Goal: Information Seeking & Learning: Check status

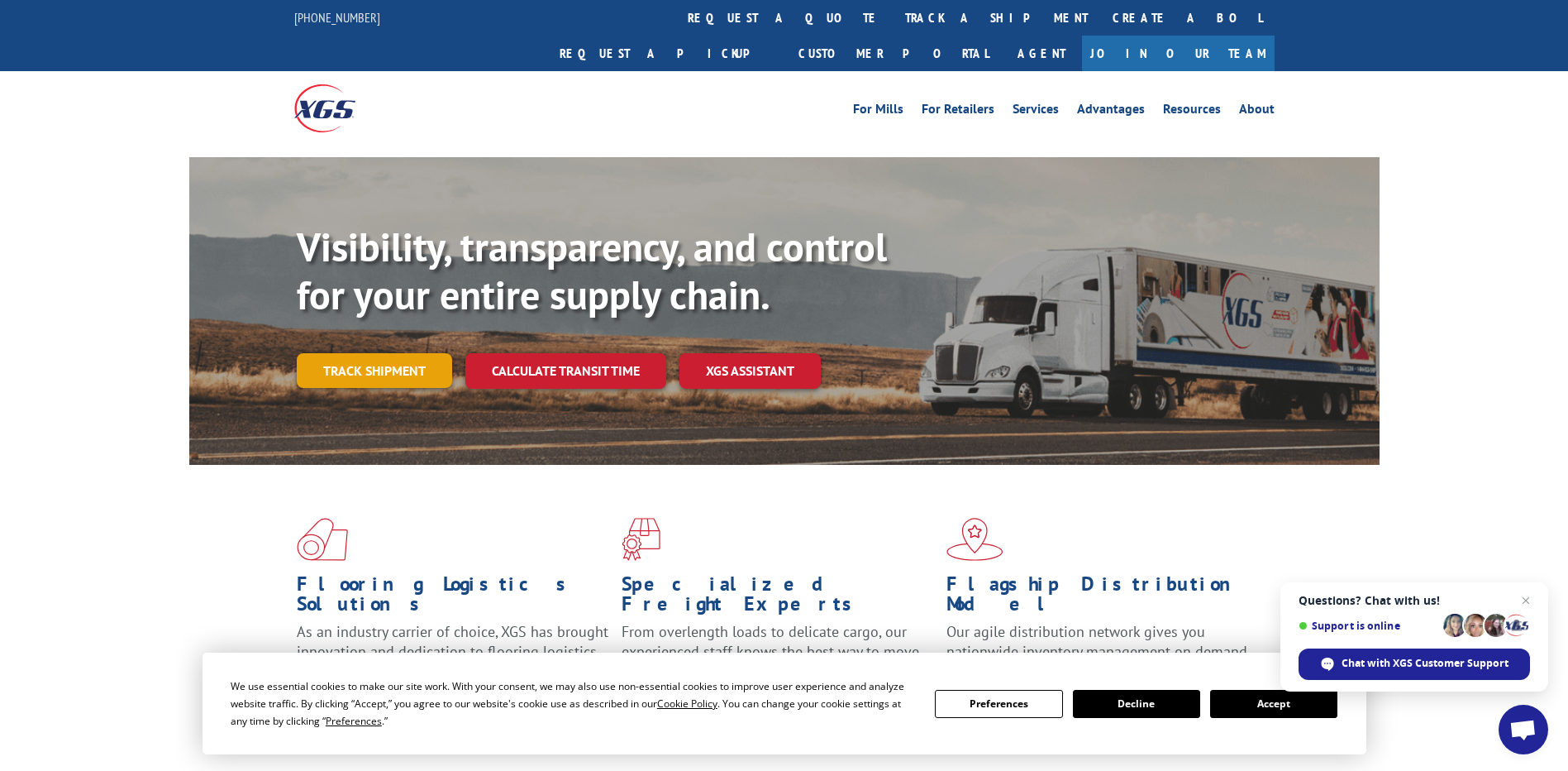
click at [365, 353] on link "Track shipment" at bounding box center [374, 370] width 155 height 34
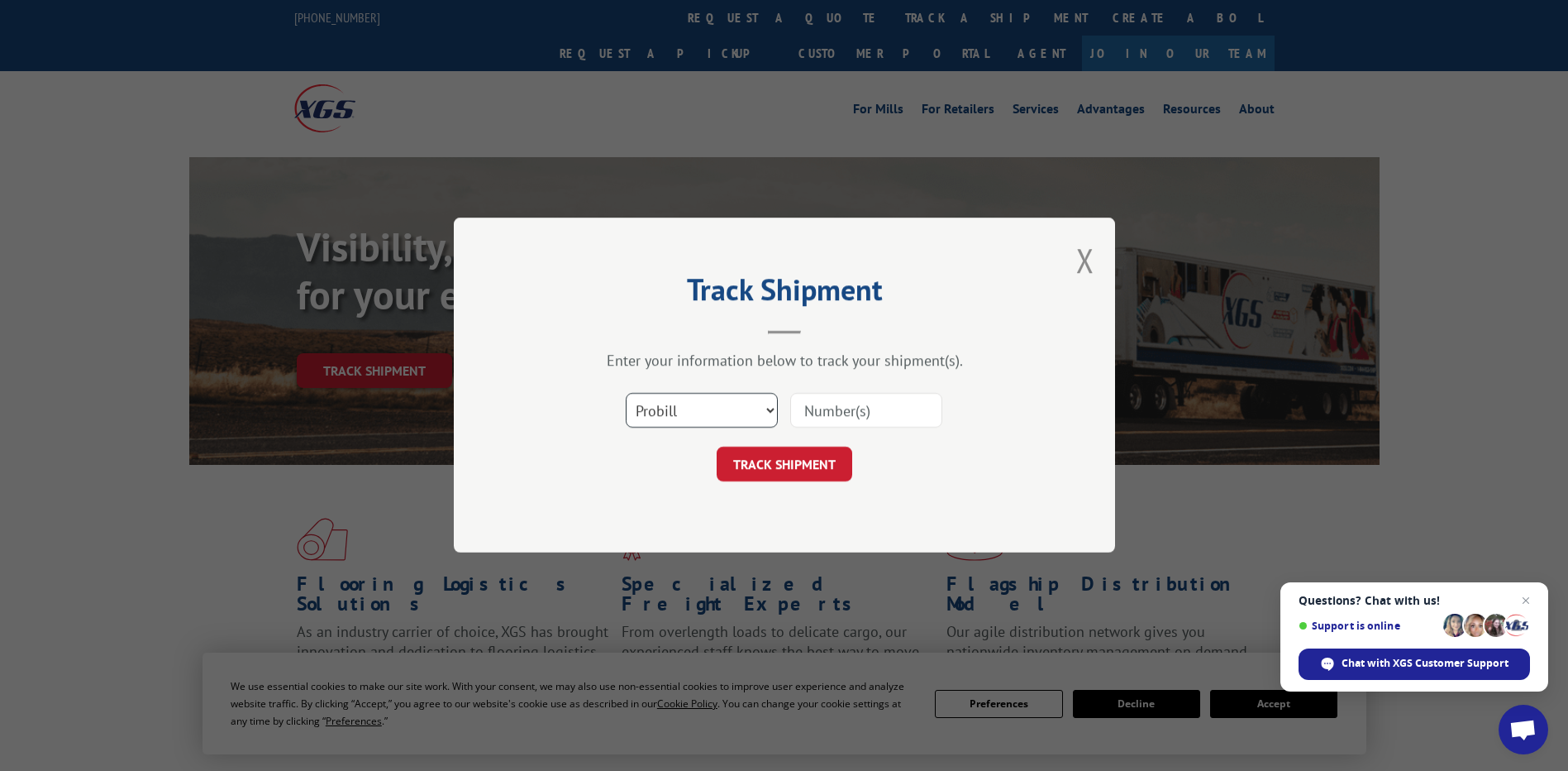
click at [746, 408] on select "Select category... Probill BOL PO" at bounding box center [702, 411] width 152 height 34
select select "po"
click at [626, 394] on select "Select category... Probill BOL PO" at bounding box center [702, 411] width 152 height 34
paste input "03537371"
click at [840, 417] on input "03537371" at bounding box center [866, 411] width 152 height 34
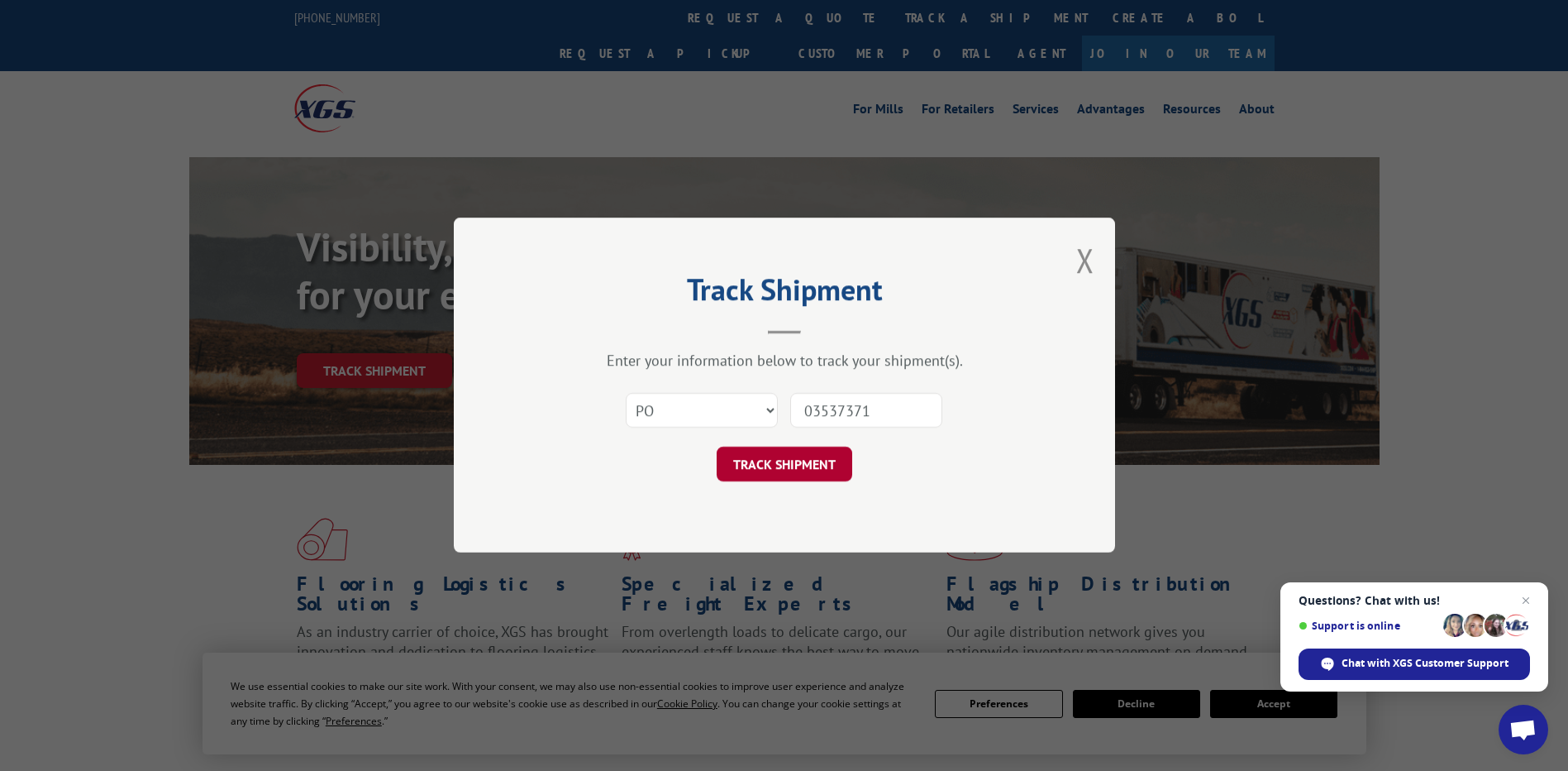
type input "03537371"
click at [823, 462] on button "TRACK SHIPMENT" at bounding box center [784, 464] width 135 height 34
